Goal: Transaction & Acquisition: Purchase product/service

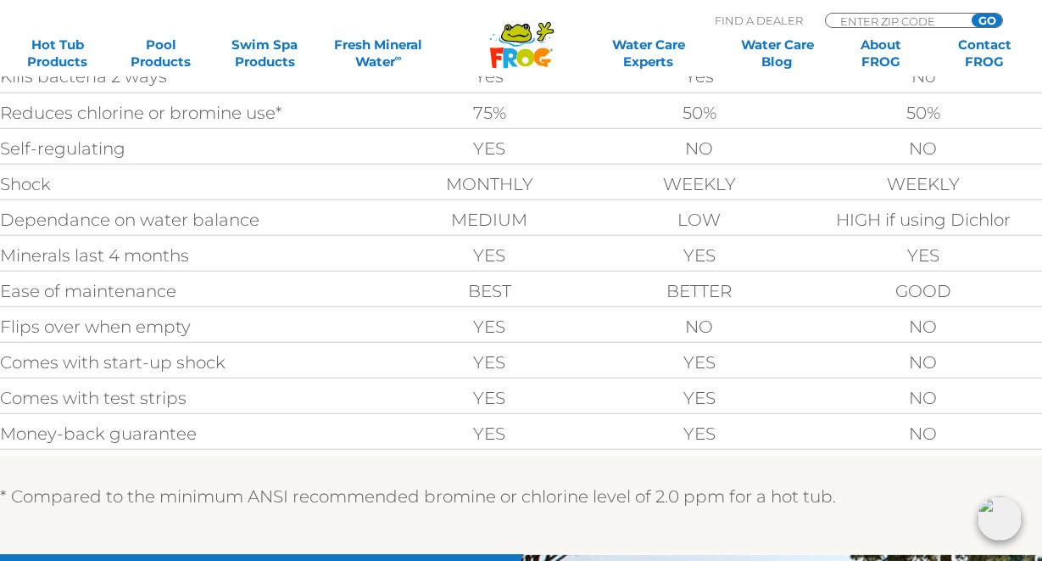
scroll to position [763, 0]
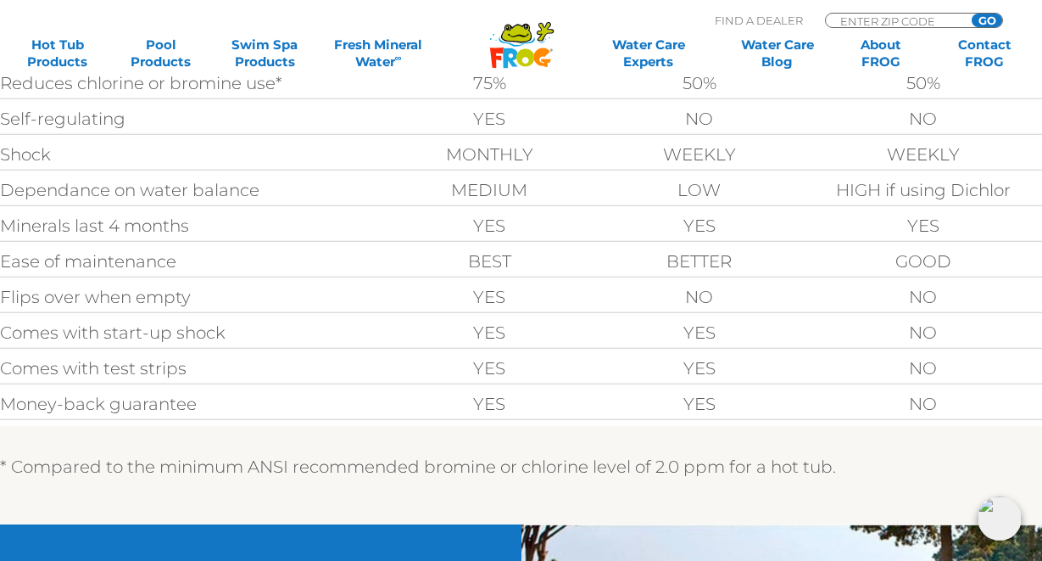
click at [526, 190] on td "MEDIUM" at bounding box center [489, 189] width 210 height 27
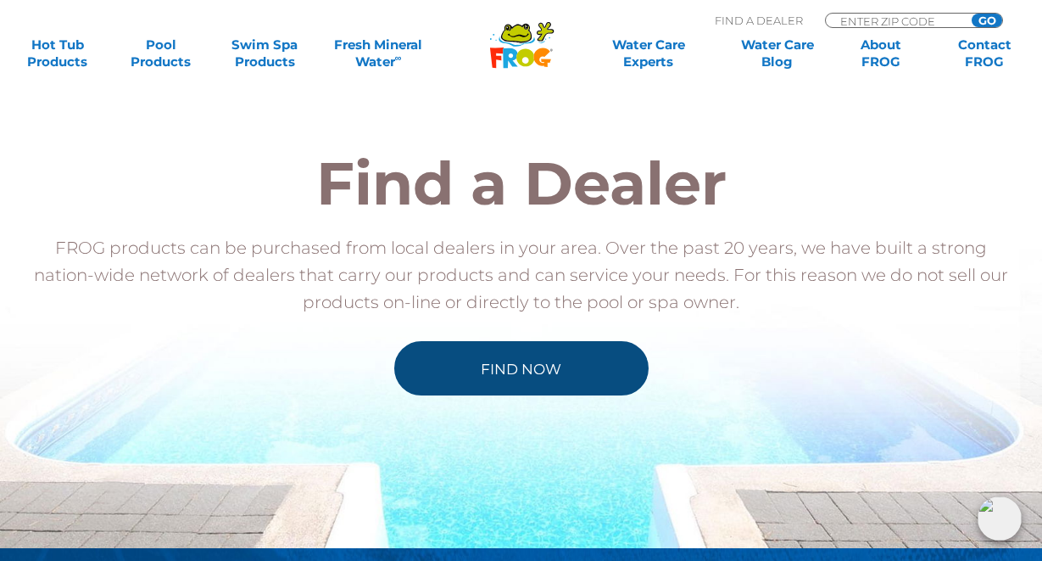
scroll to position [1696, 0]
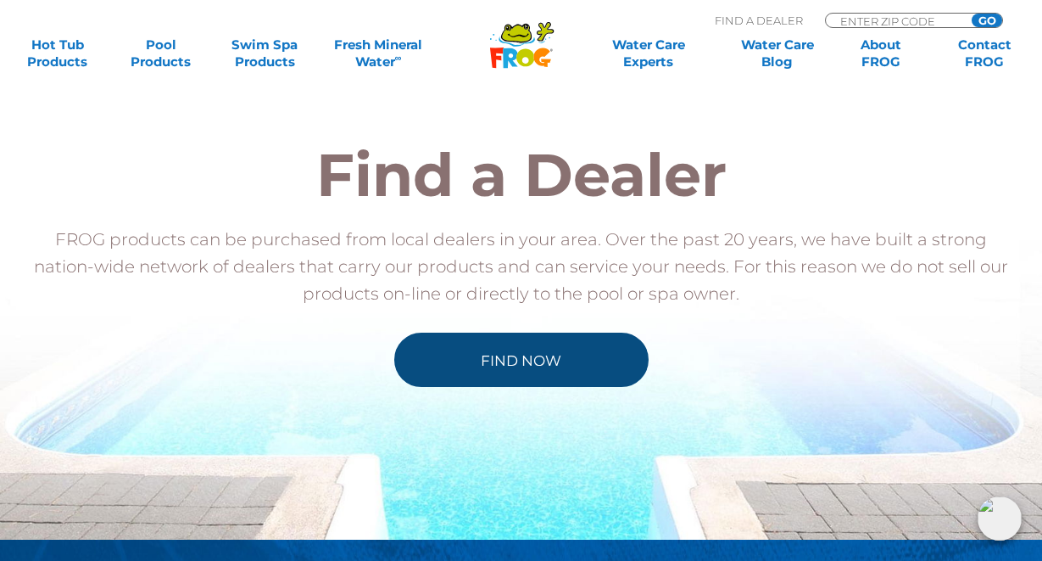
click at [501, 363] on link "Find Now" at bounding box center [521, 359] width 254 height 54
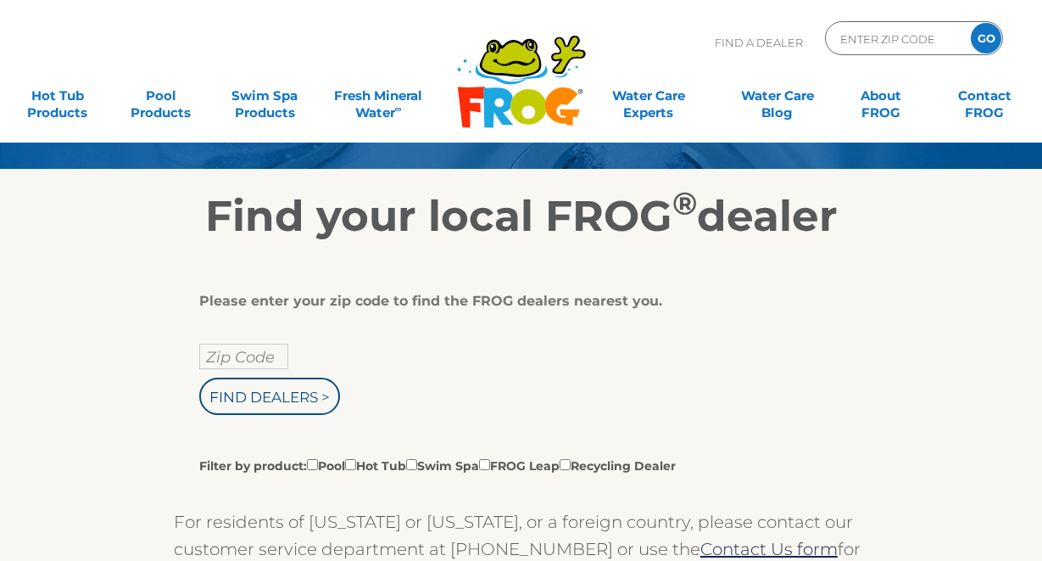
scroll to position [254, 0]
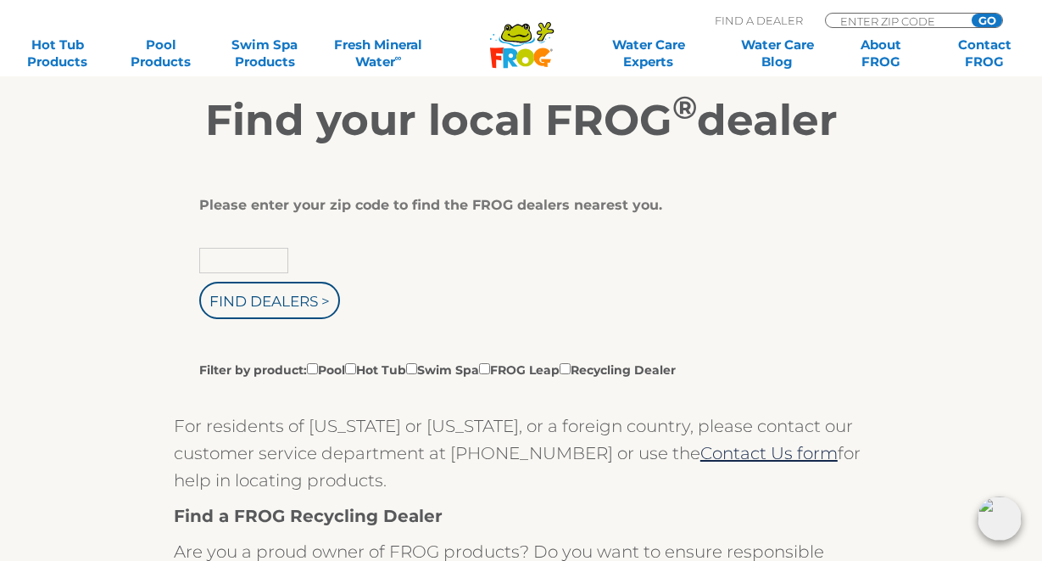
click at [233, 257] on input "text" at bounding box center [243, 260] width 89 height 25
type input "53170"
click at [199, 282] on input "Find Dealers >" at bounding box center [269, 300] width 141 height 37
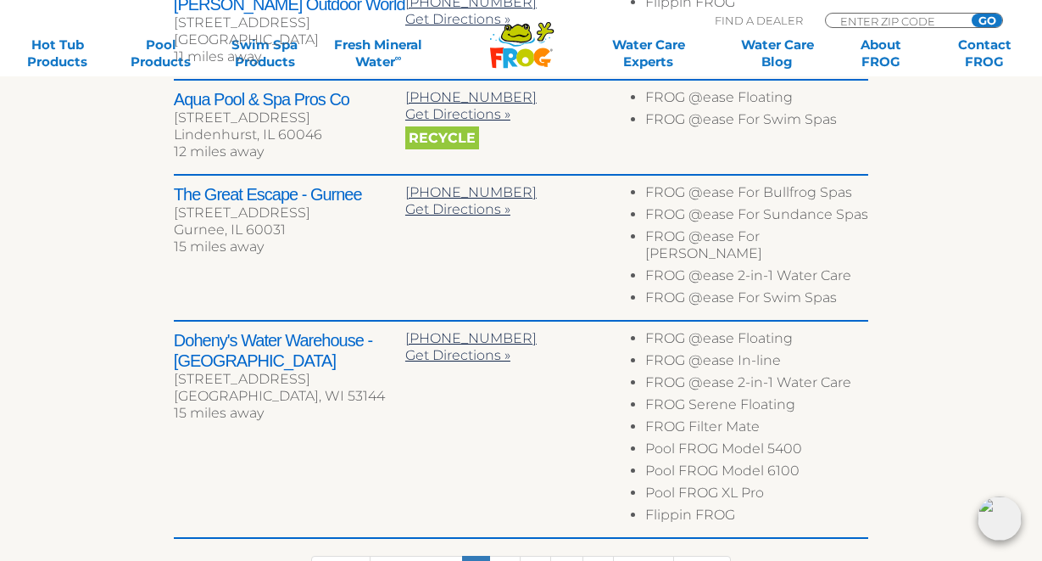
scroll to position [933, 0]
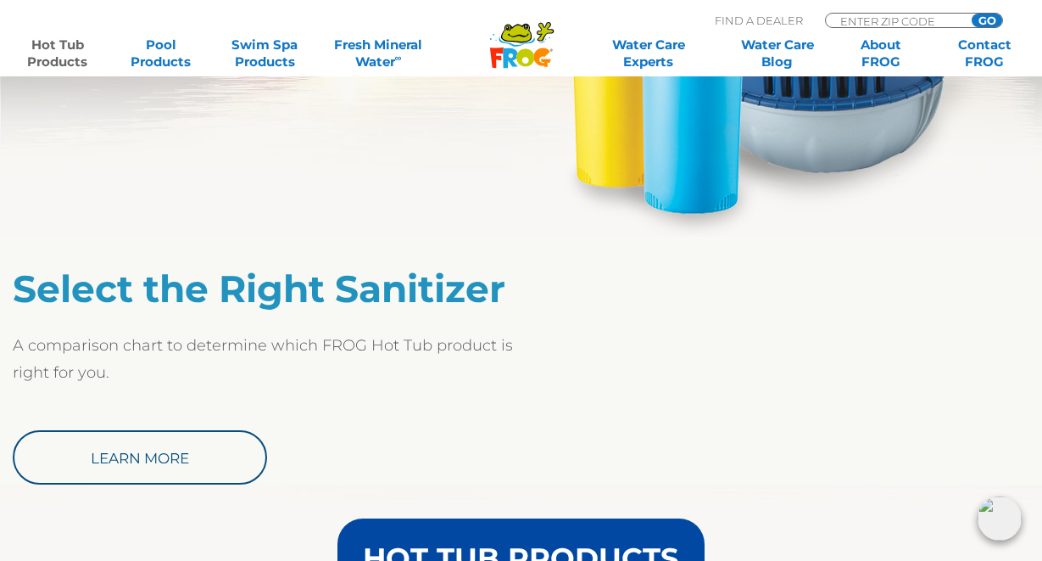
scroll to position [1357, 0]
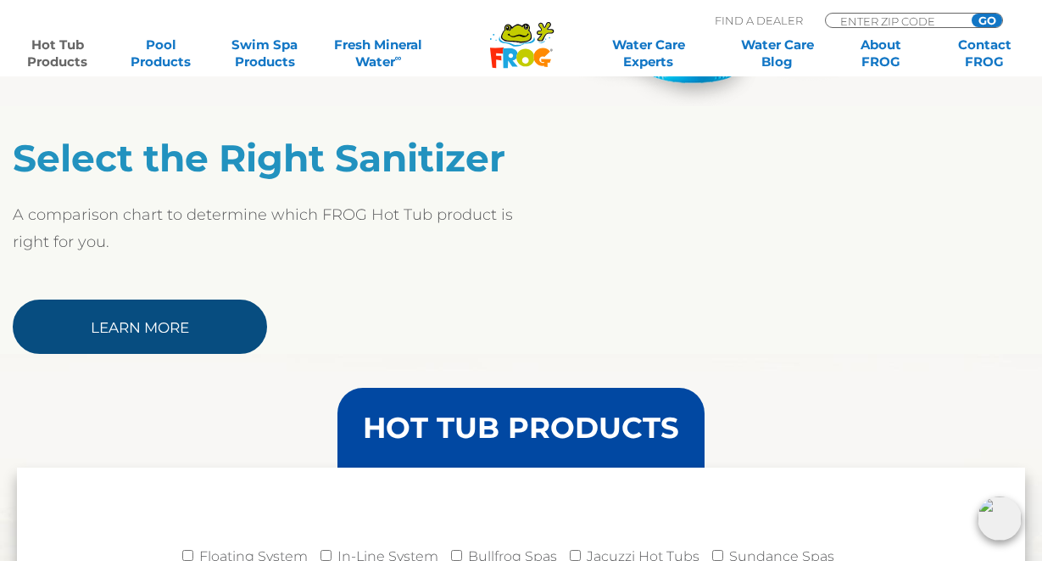
click at [186, 332] on link "Learn More" at bounding box center [140, 326] width 254 height 54
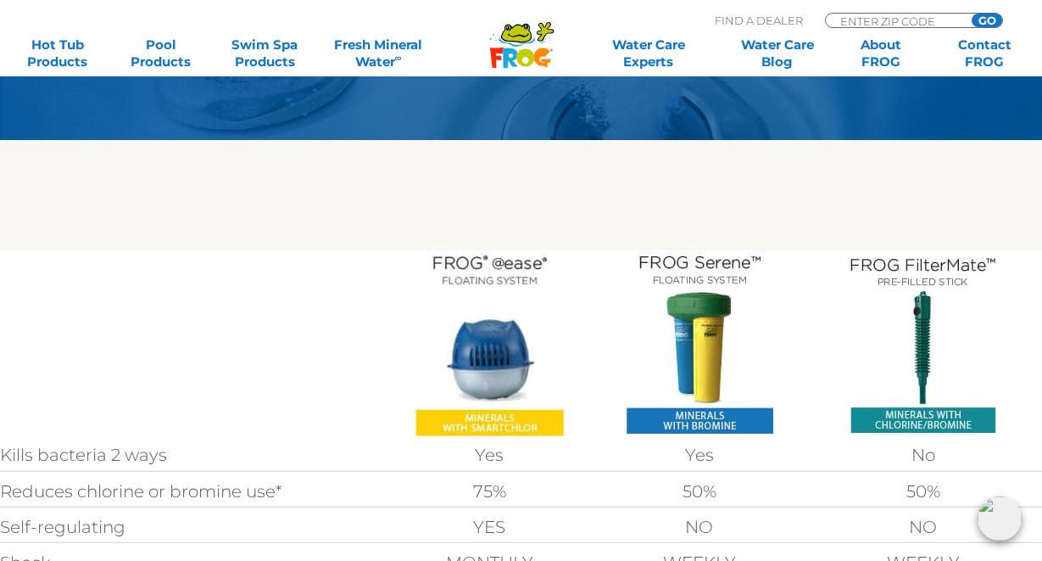
scroll to position [339, 0]
